Goal: Task Accomplishment & Management: Manage account settings

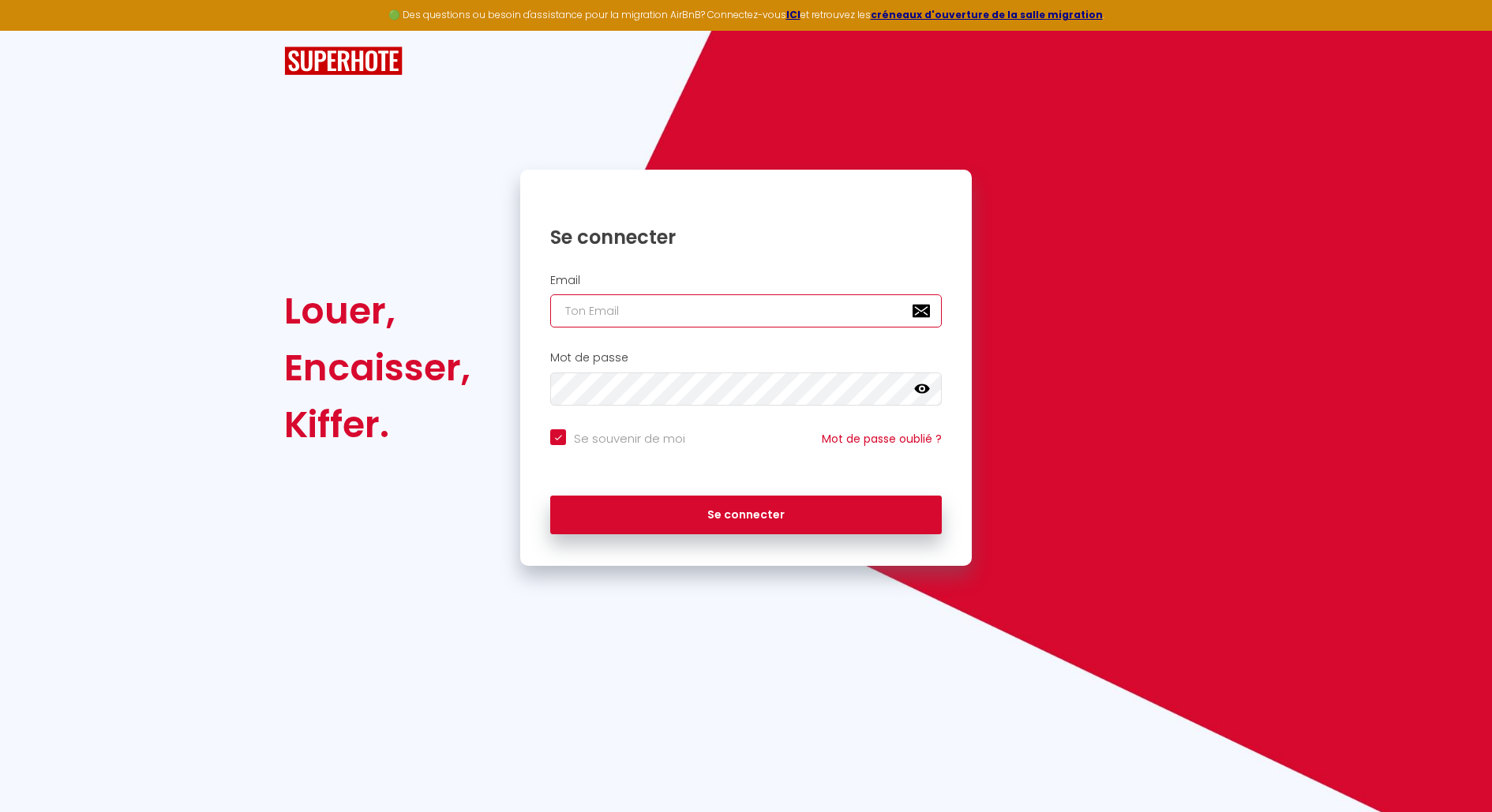
click at [691, 305] on input "email" at bounding box center [746, 311] width 392 height 33
type input "[DOMAIN_NAME][EMAIL_ADDRESS][DOMAIN_NAME]"
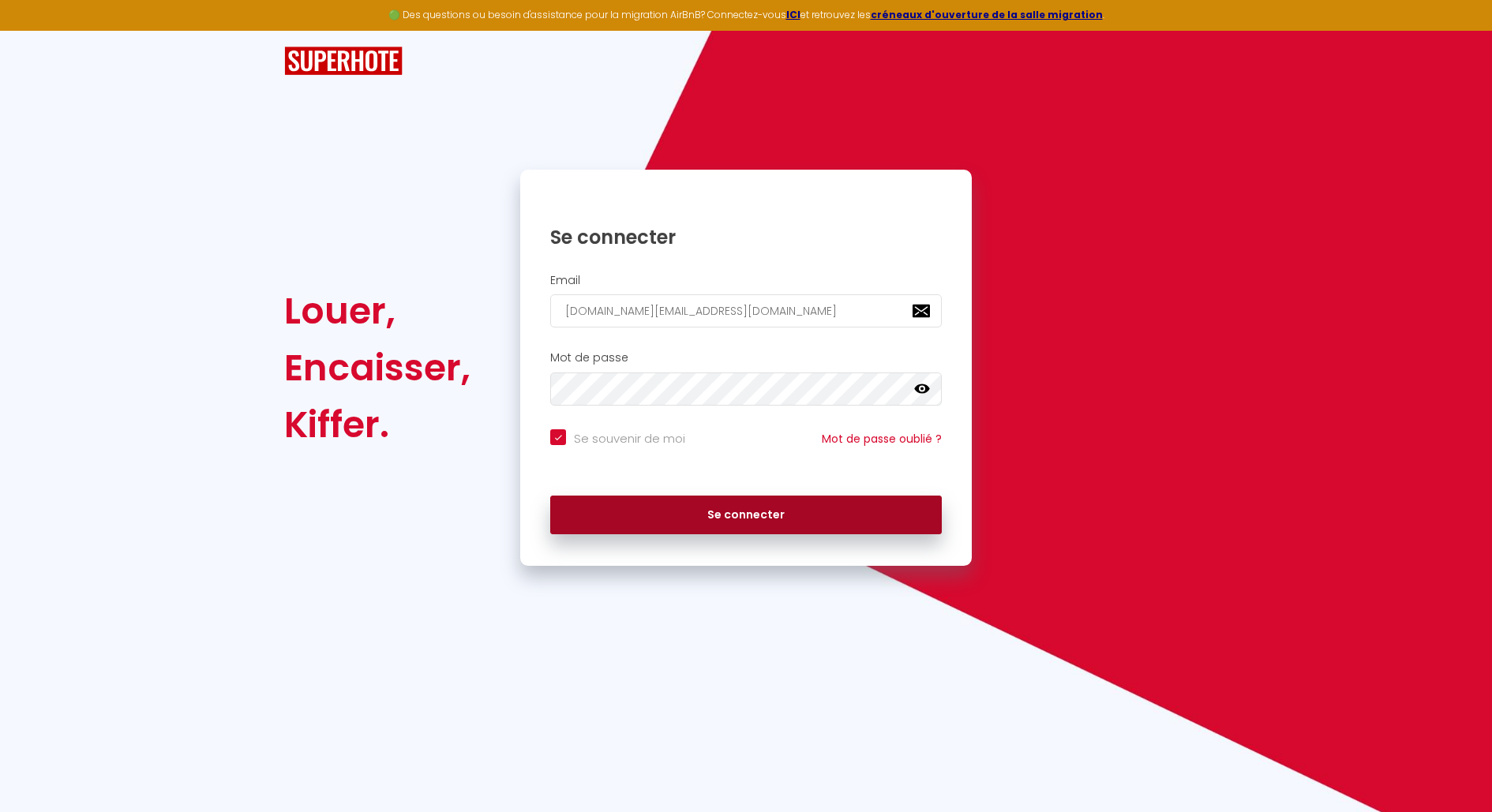
click at [697, 507] on button "Se connecter" at bounding box center [746, 515] width 392 height 40
checkbox input "true"
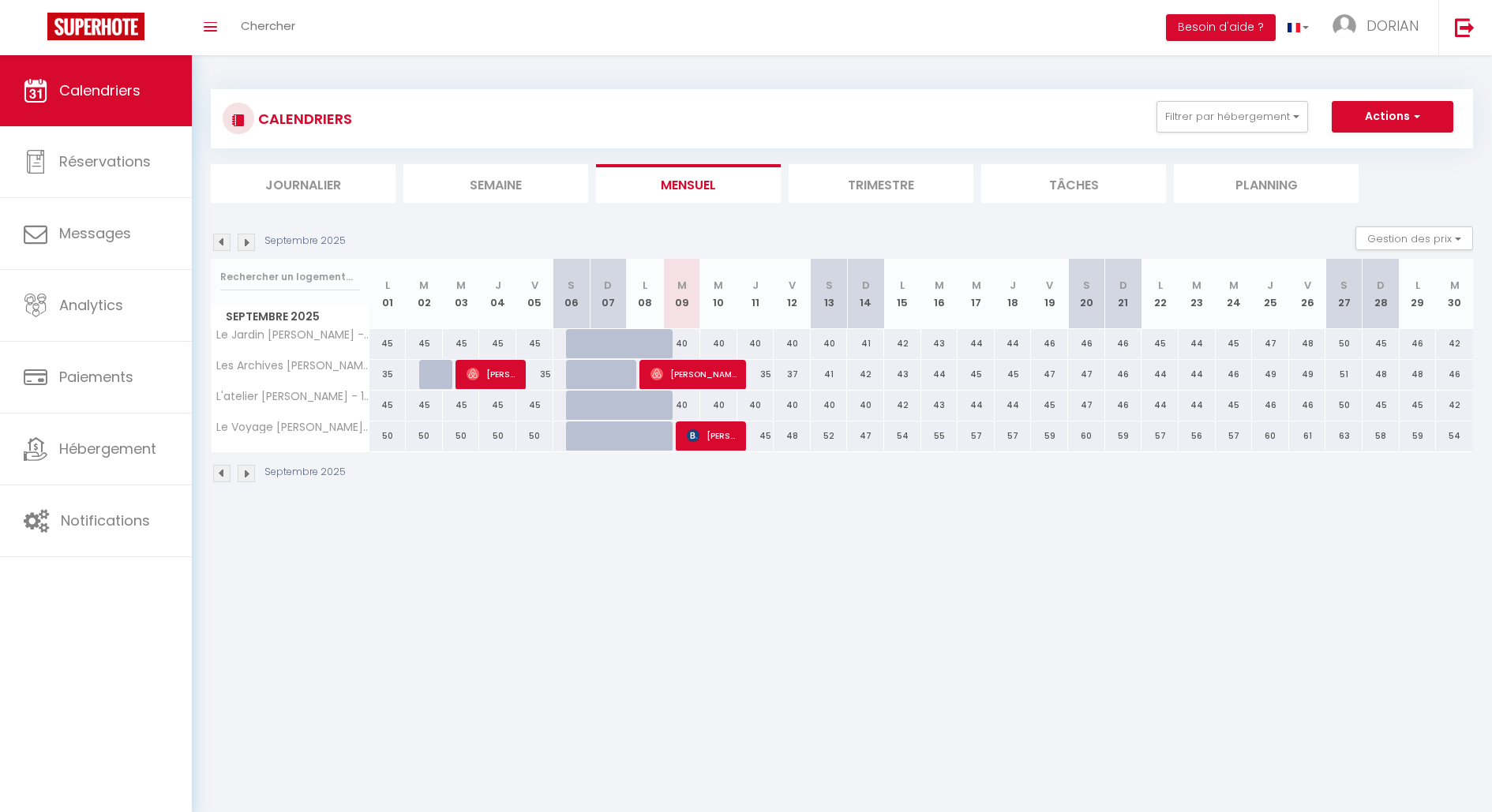
click at [825, 406] on tr "L'atelier [PERSON_NAME] - 152 45 45 45 45 45 45 45 40 40 40 40" at bounding box center [842, 405] width 1262 height 31
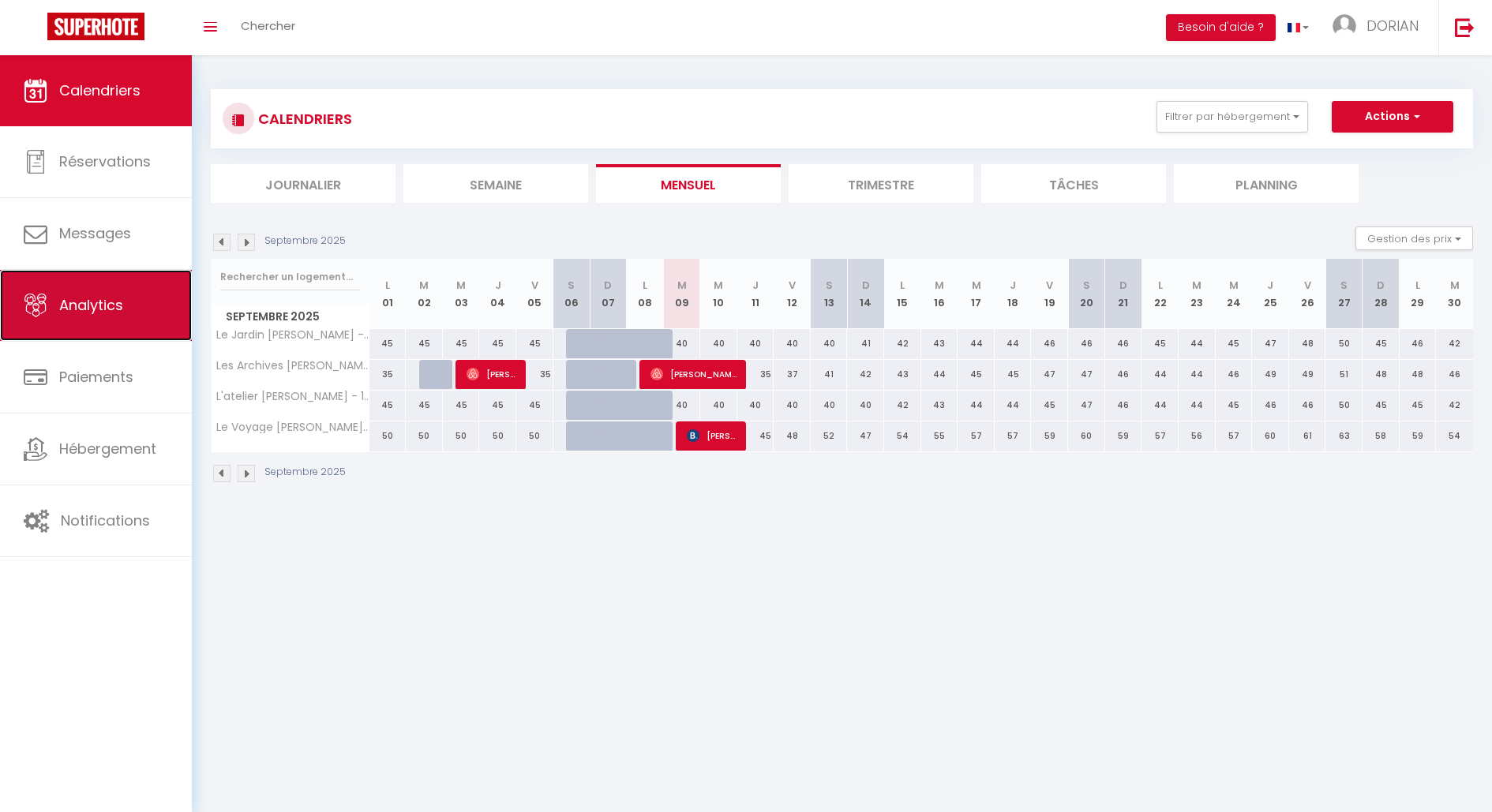
click at [99, 312] on span "Analytics" at bounding box center [90, 305] width 64 height 19
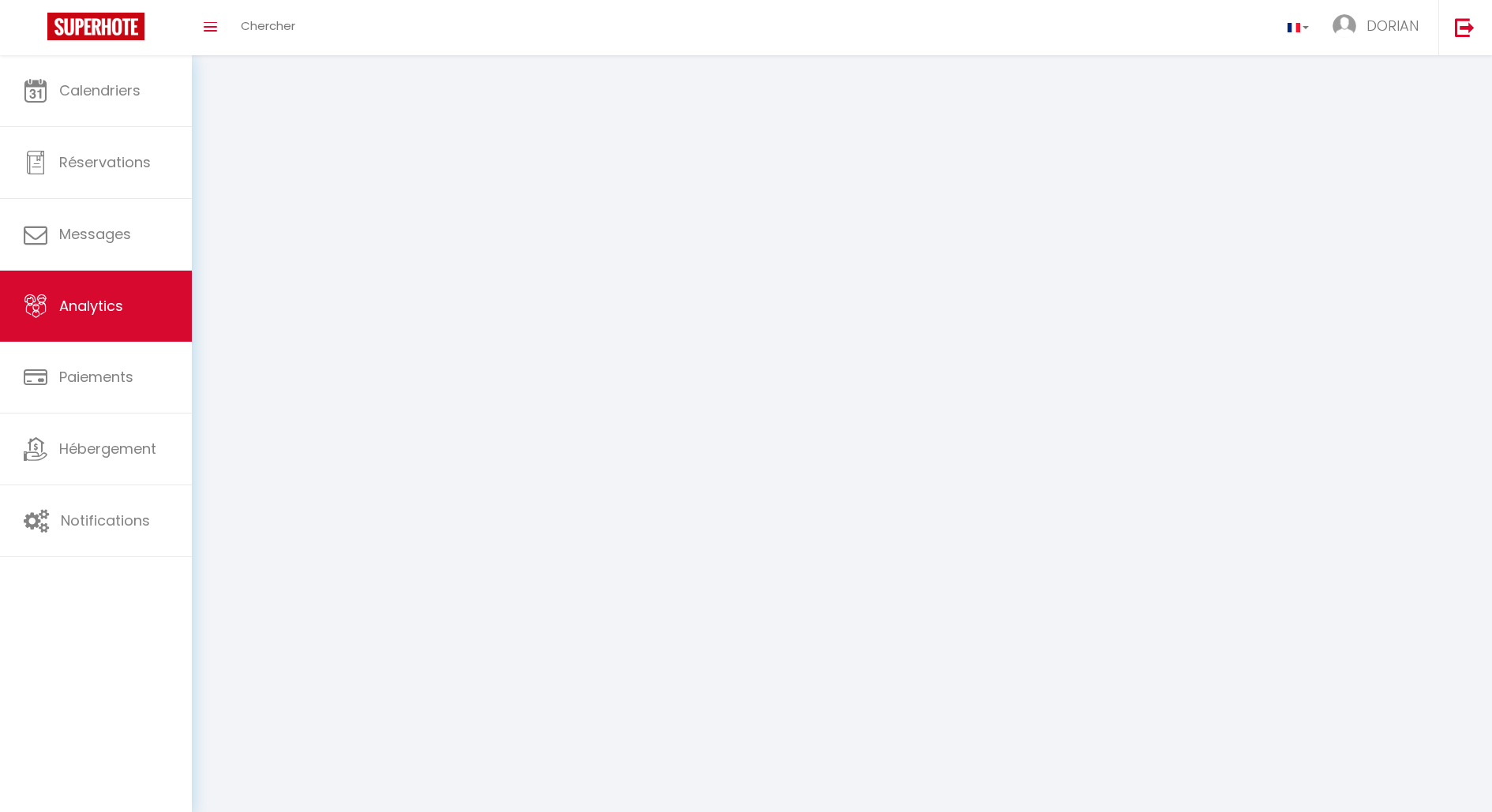
select select "2025"
select select "9"
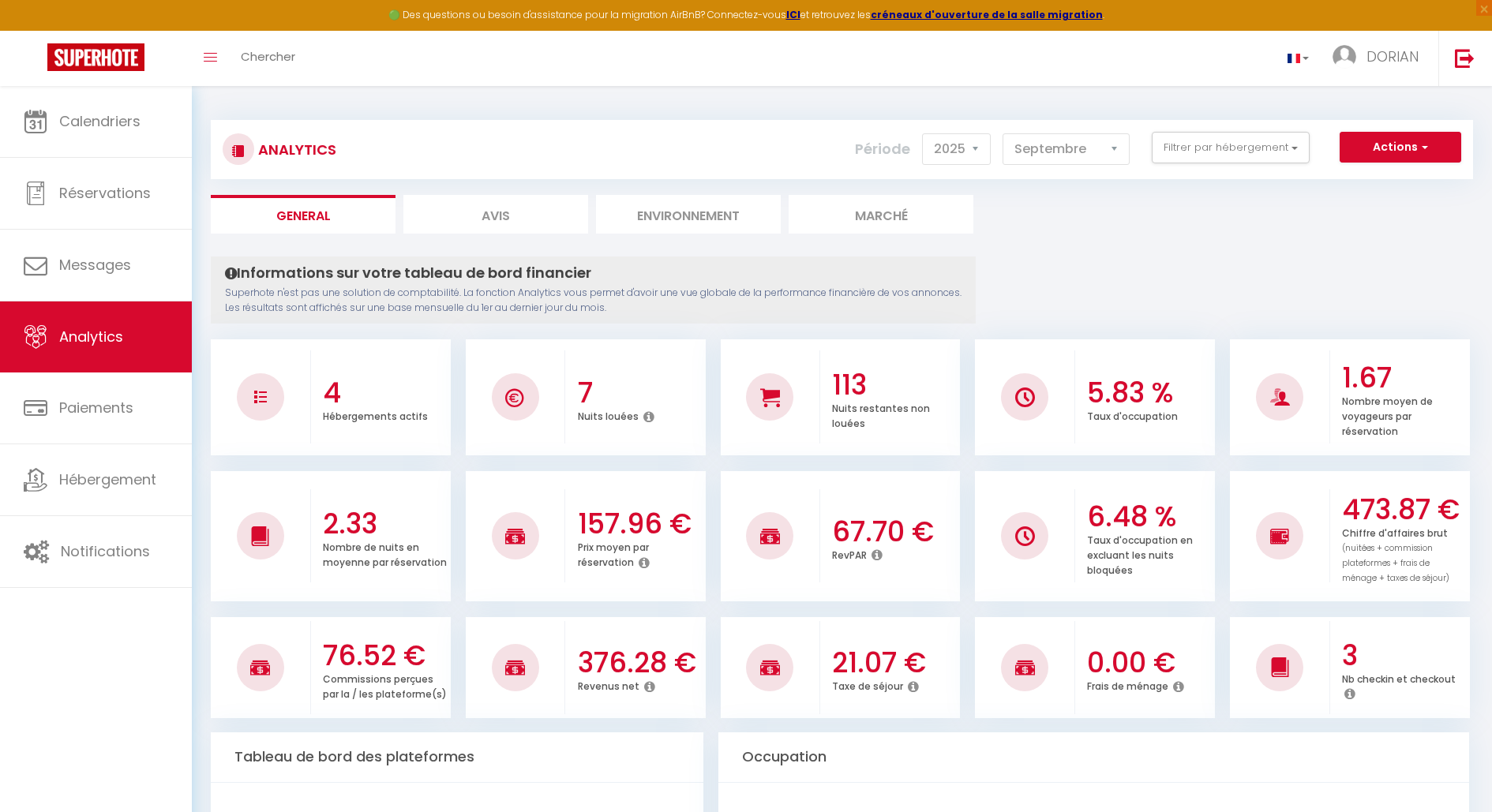
scroll to position [4, 0]
